Goal: Transaction & Acquisition: Purchase product/service

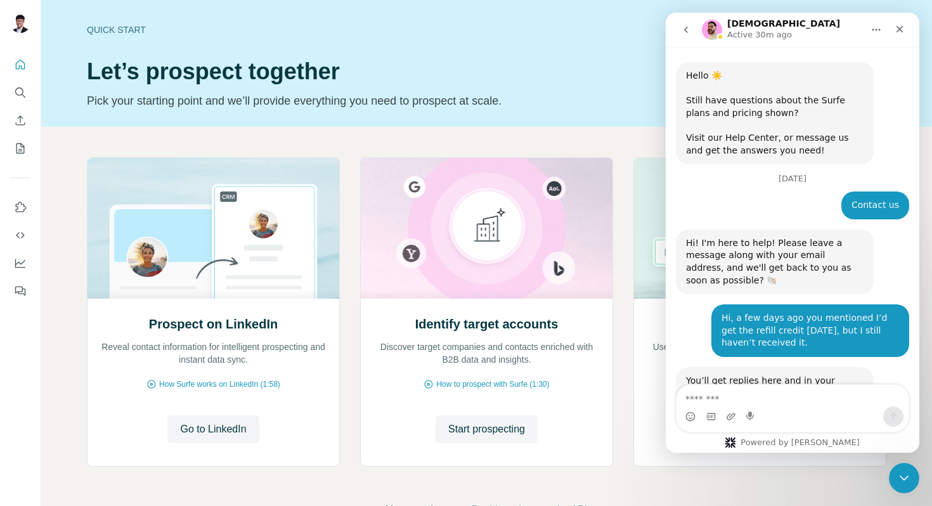
scroll to position [316, 0]
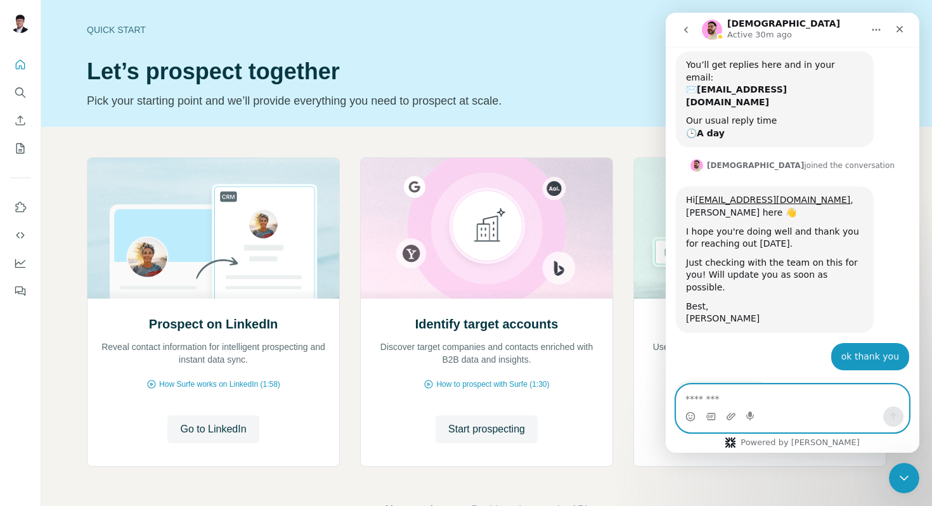
click at [734, 405] on textarea "Message…" at bounding box center [793, 396] width 232 height 22
type textarea "*"
type textarea "*********"
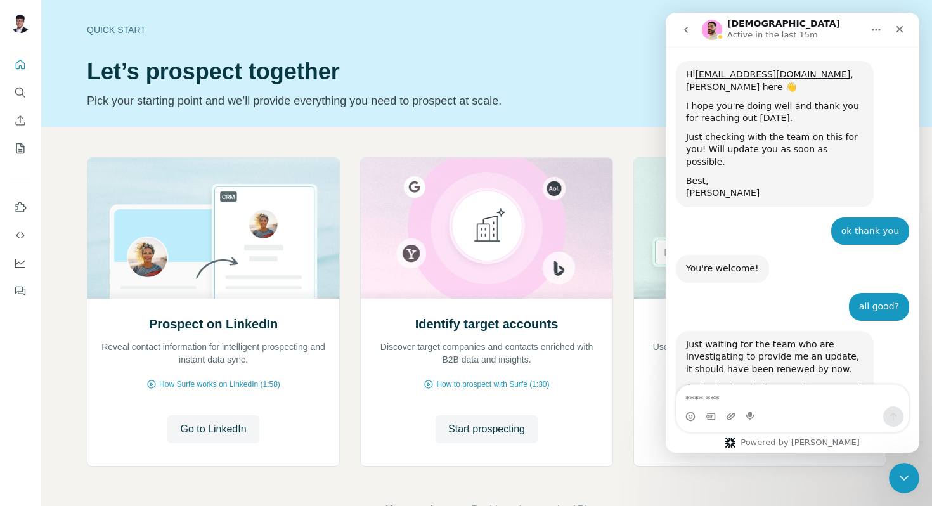
scroll to position [448, 0]
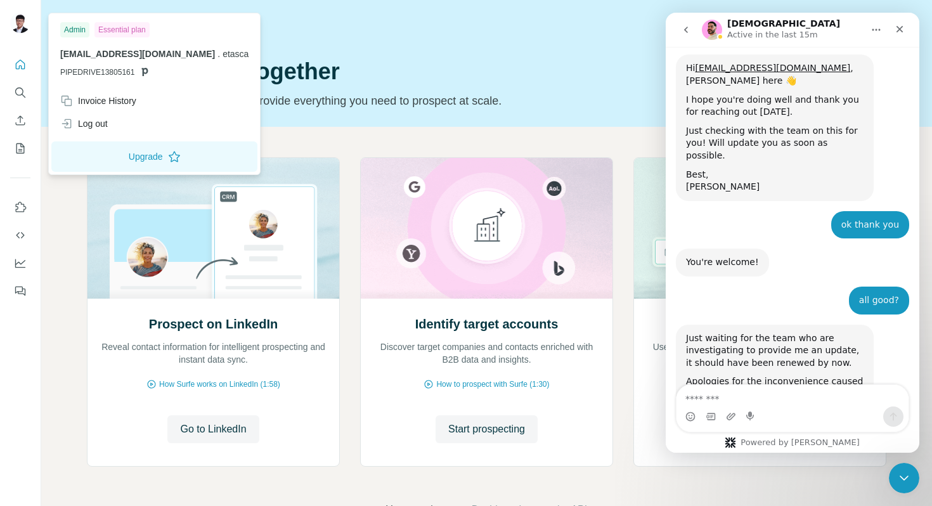
click at [8, 21] on div at bounding box center [22, 25] width 37 height 42
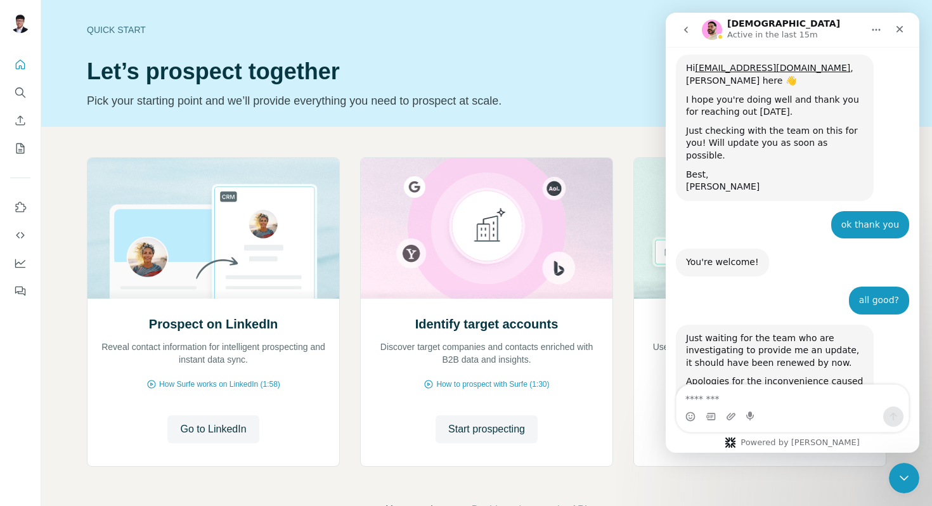
click at [15, 22] on img at bounding box center [20, 23] width 20 height 20
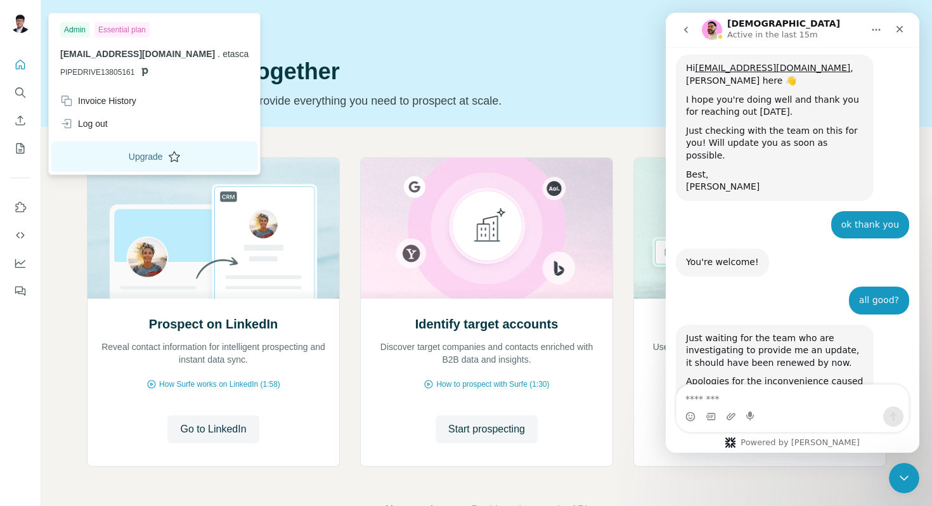
click at [120, 147] on button "Upgrade" at bounding box center [154, 156] width 206 height 30
click at [483, 74] on h1 "Let’s prospect together" at bounding box center [392, 71] width 611 height 25
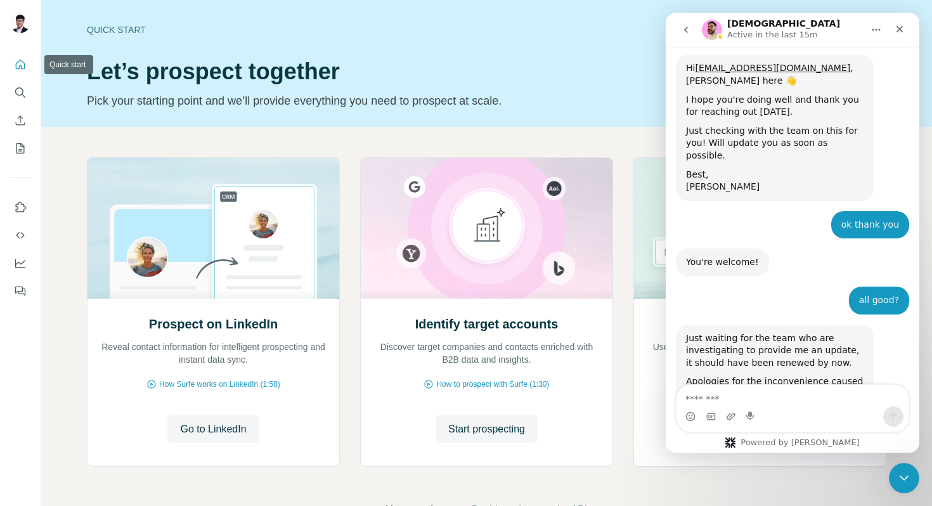
click at [18, 58] on icon "Quick start" at bounding box center [20, 64] width 13 height 13
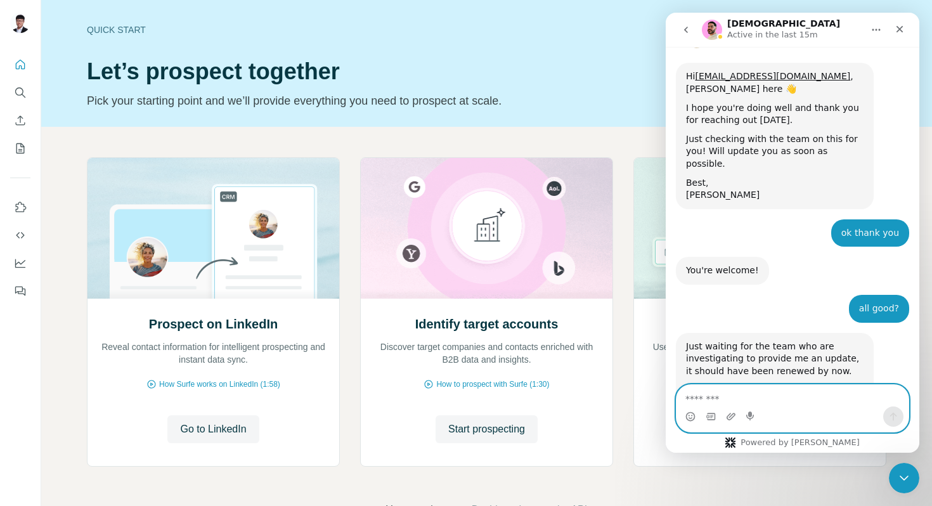
scroll to position [448, 0]
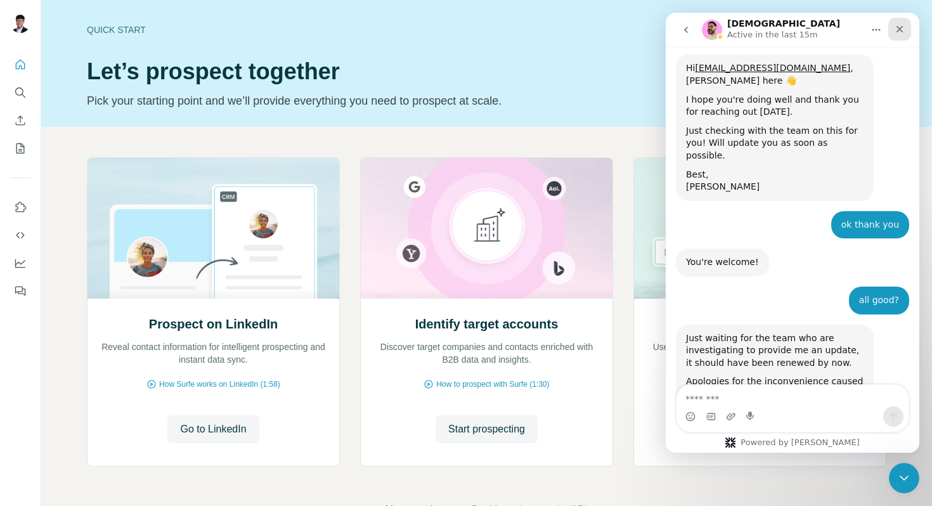
click at [904, 26] on icon "Close" at bounding box center [900, 29] width 10 height 10
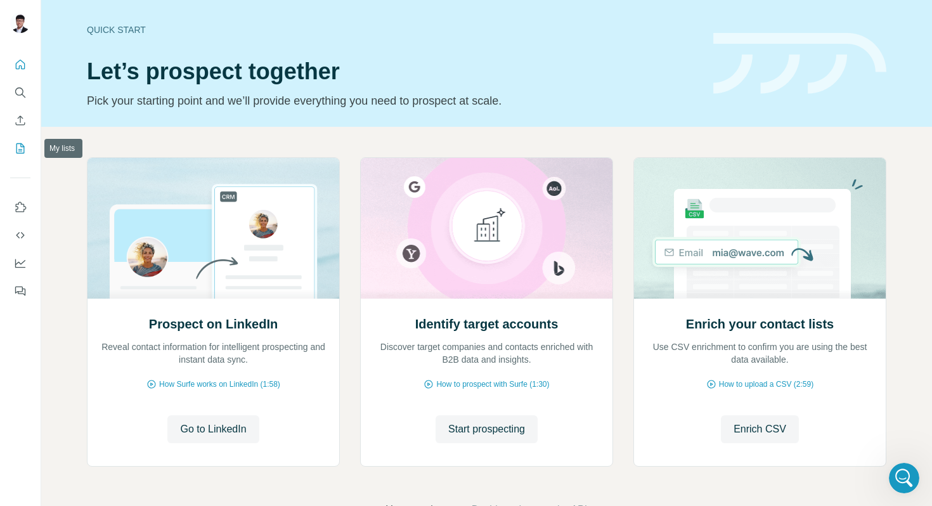
click at [22, 152] on icon "My lists" at bounding box center [20, 148] width 13 height 13
click at [18, 138] on button "My lists" at bounding box center [20, 148] width 20 height 23
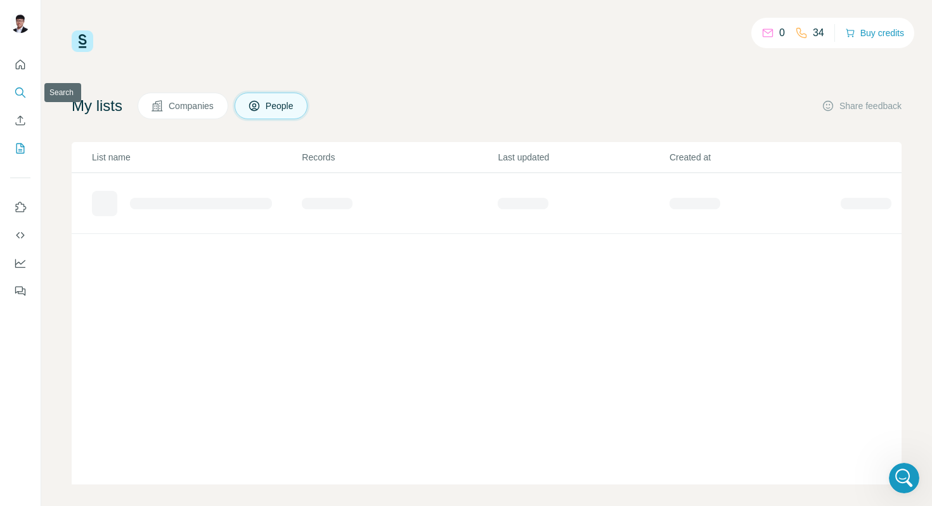
click at [18, 94] on icon "Search" at bounding box center [20, 92] width 13 height 13
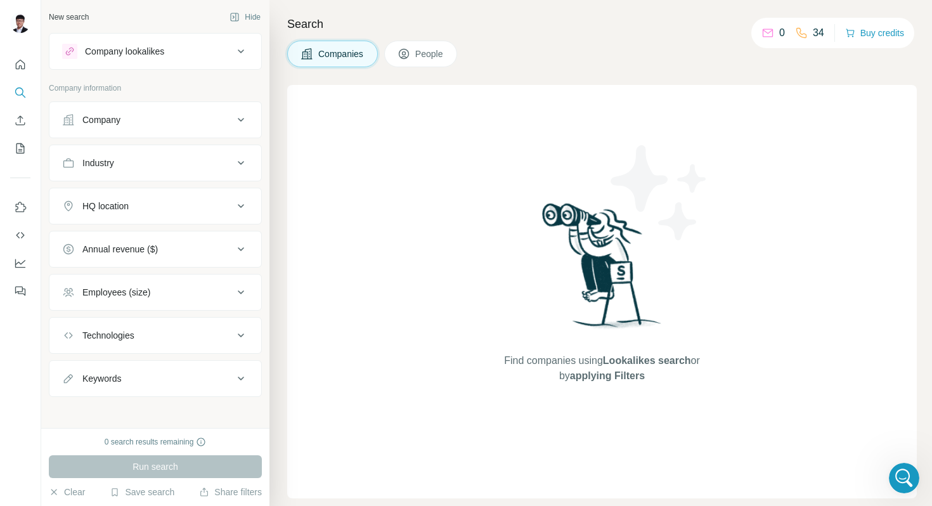
click at [892, 33] on button "Buy credits" at bounding box center [874, 33] width 59 height 18
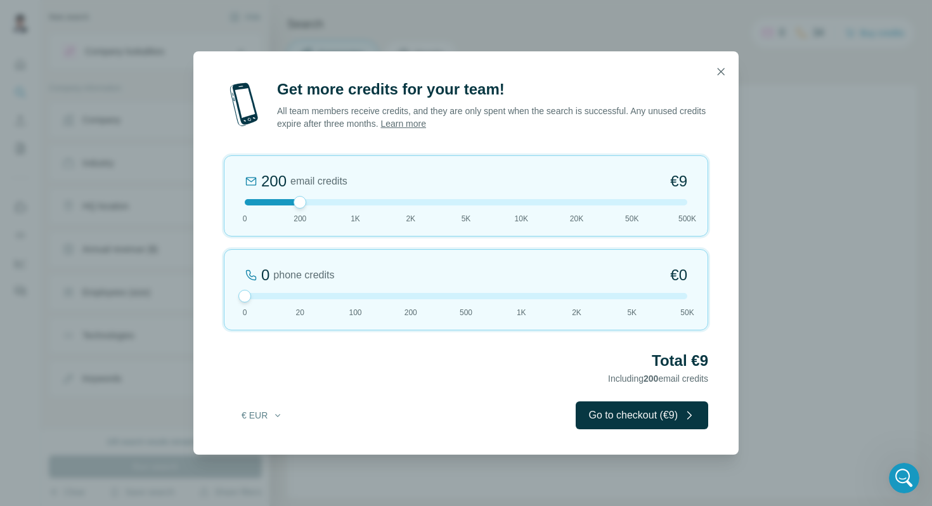
drag, startPoint x: 300, startPoint y: 297, endPoint x: 227, endPoint y: 297, distance: 72.9
click at [227, 297] on div "0 phone credits €0 0 20 100 200 500 1K 2K 5K 50K" at bounding box center [466, 289] width 485 height 81
click at [644, 417] on button "Go to checkout (€9)" at bounding box center [642, 415] width 133 height 28
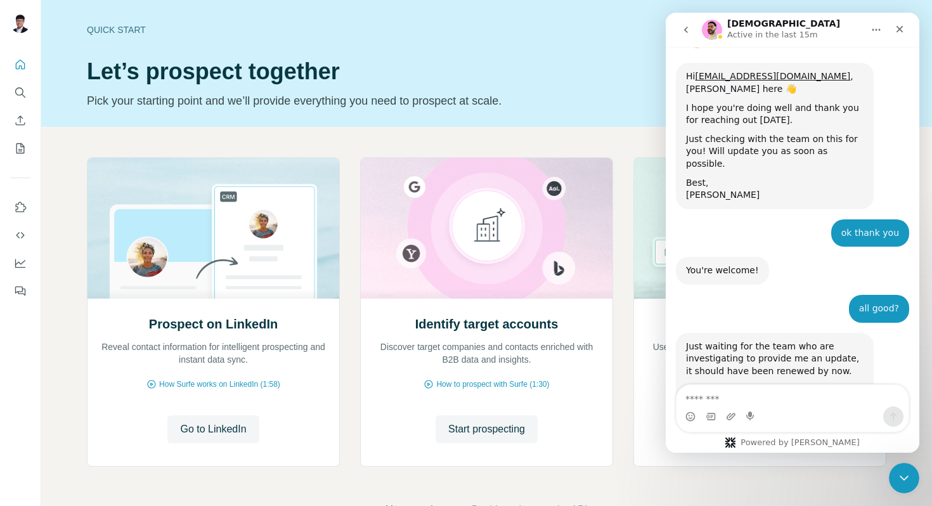
scroll to position [448, 0]
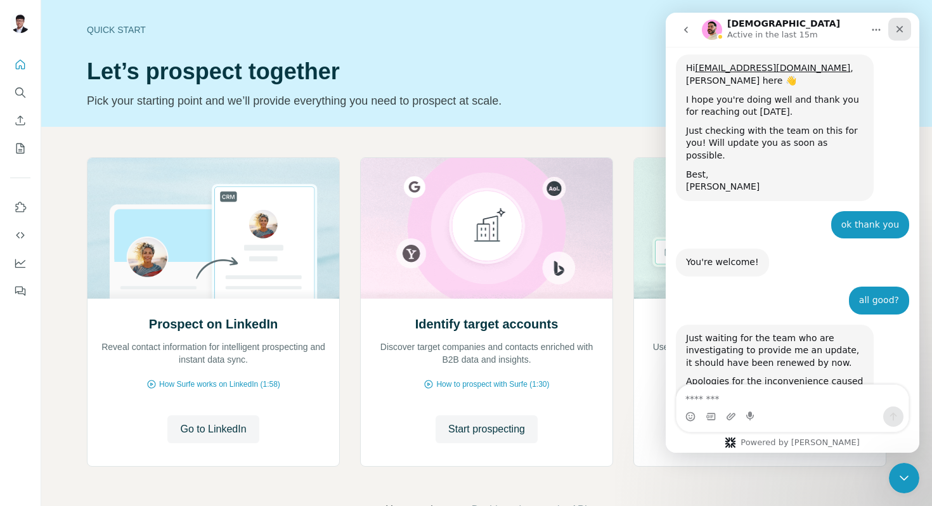
click at [905, 32] on div "Close" at bounding box center [899, 29] width 23 height 23
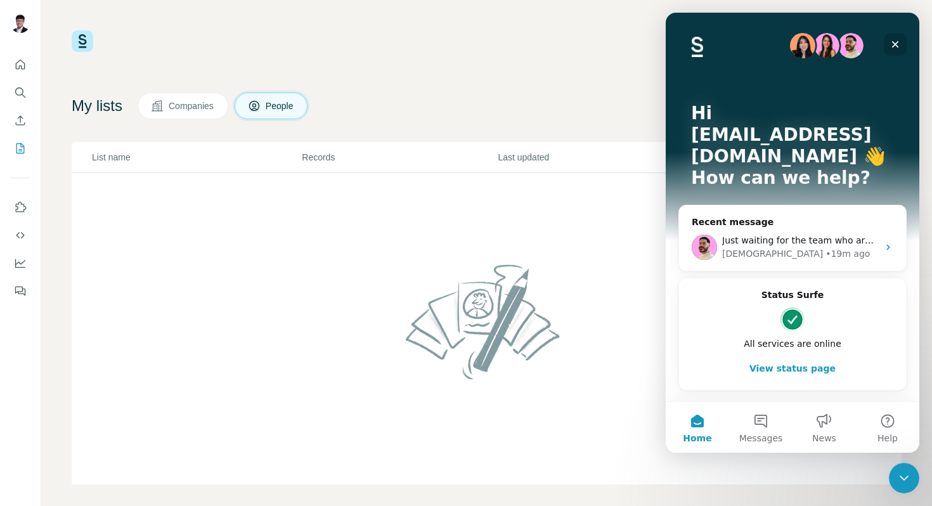
click at [894, 49] on icon "Close" at bounding box center [895, 44] width 10 height 10
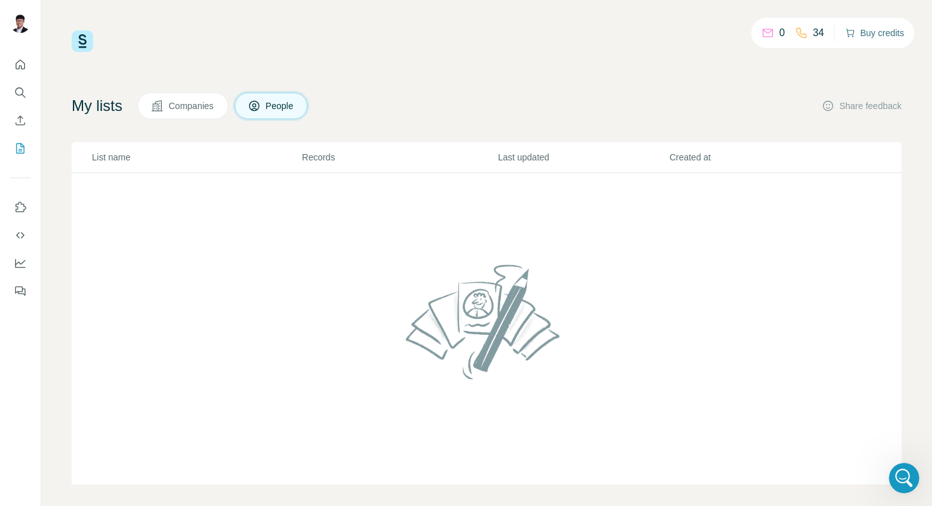
click at [883, 37] on button "Buy credits" at bounding box center [874, 33] width 59 height 18
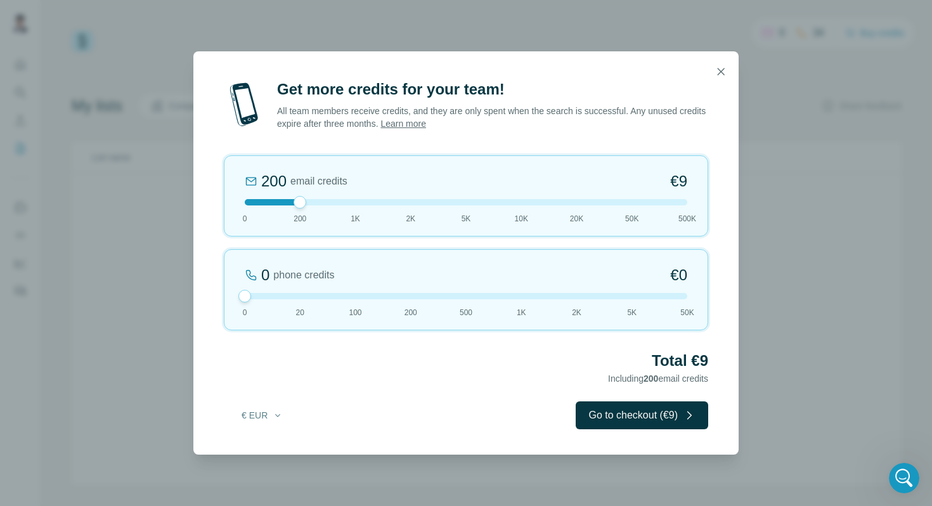
drag, startPoint x: 303, startPoint y: 298, endPoint x: 243, endPoint y: 296, distance: 59.7
click at [243, 296] on div at bounding box center [244, 296] width 13 height 13
drag, startPoint x: 306, startPoint y: 200, endPoint x: 318, endPoint y: 200, distance: 12.0
click at [318, 200] on div at bounding box center [466, 202] width 443 height 6
click at [271, 409] on button "€ EUR" at bounding box center [262, 415] width 59 height 23
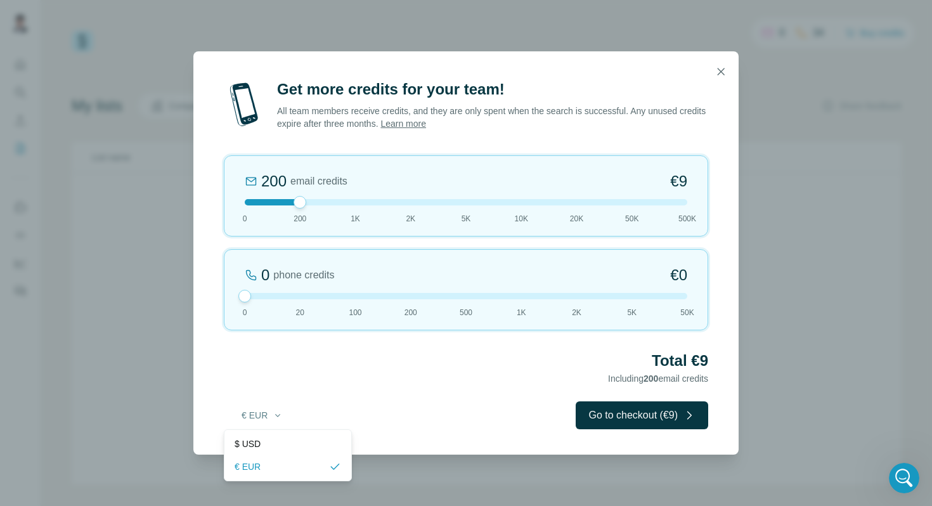
click at [332, 403] on div "€ EUR Go to checkout (€9)" at bounding box center [466, 415] width 485 height 28
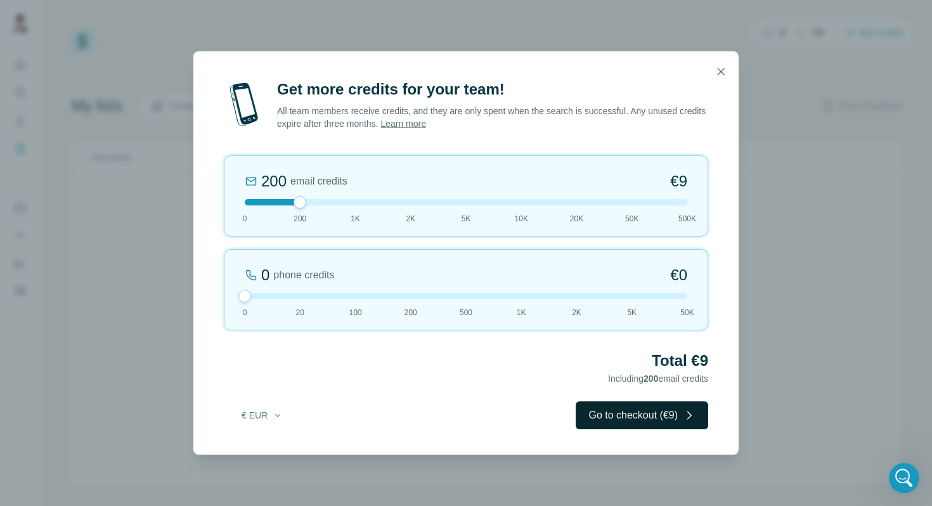
click at [607, 419] on button "Go to checkout (€9)" at bounding box center [642, 415] width 133 height 28
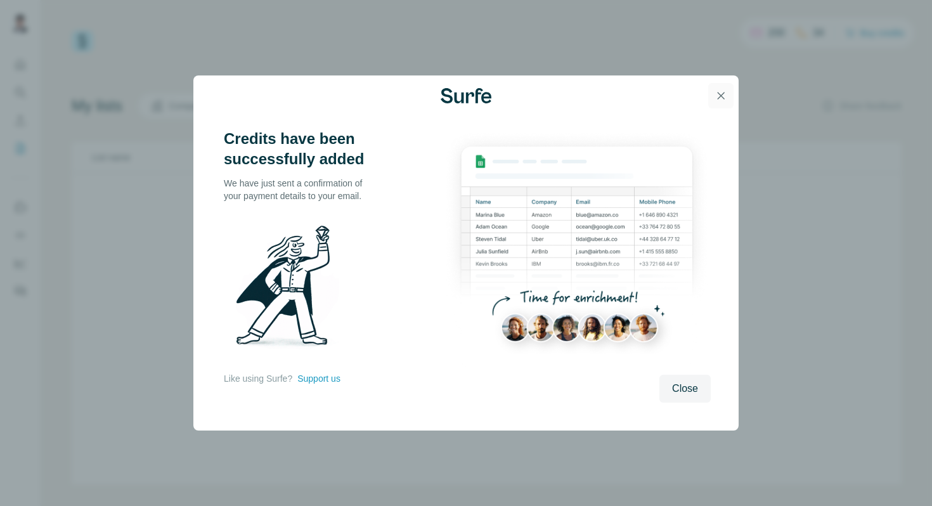
click at [724, 91] on icon "button" at bounding box center [721, 95] width 13 height 13
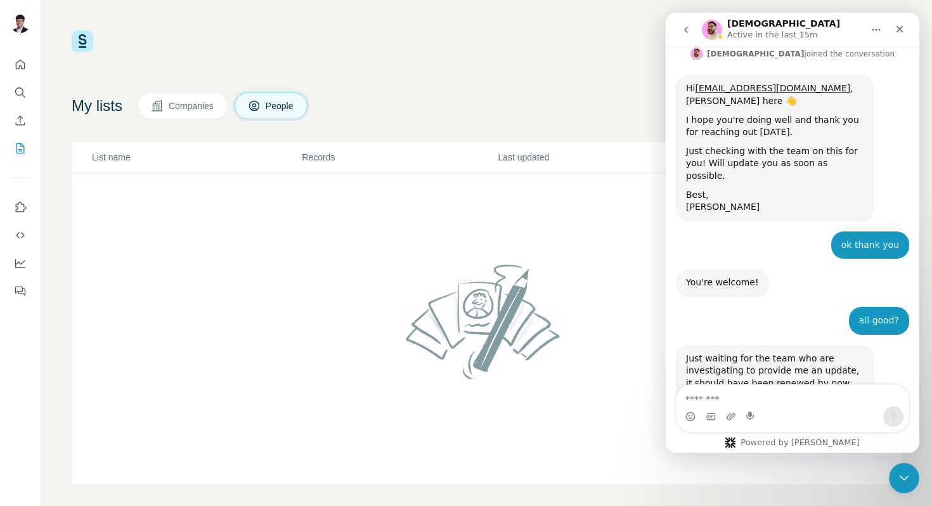
scroll to position [448, 0]
